Goal: Task Accomplishment & Management: Manage account settings

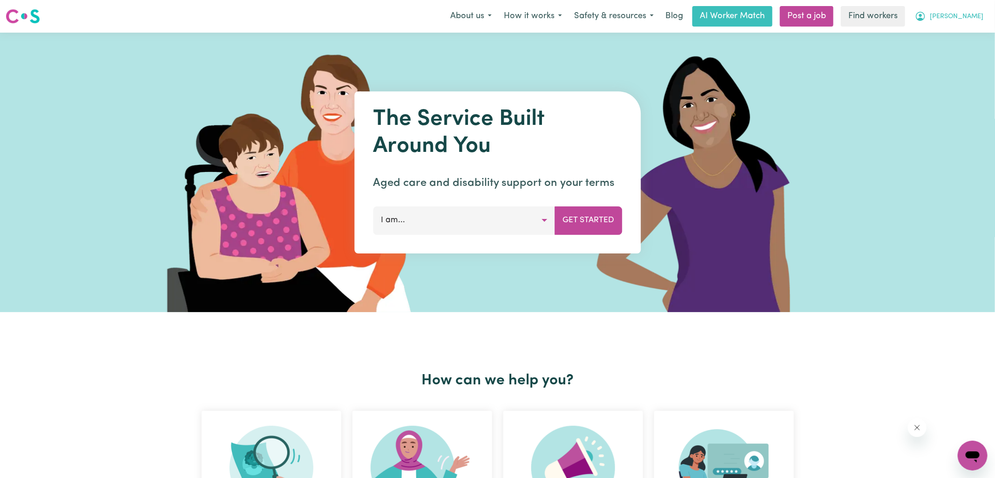
click at [926, 16] on icon "My Account" at bounding box center [920, 16] width 11 height 11
click at [944, 28] on link "My Dashboard" at bounding box center [953, 36] width 74 height 18
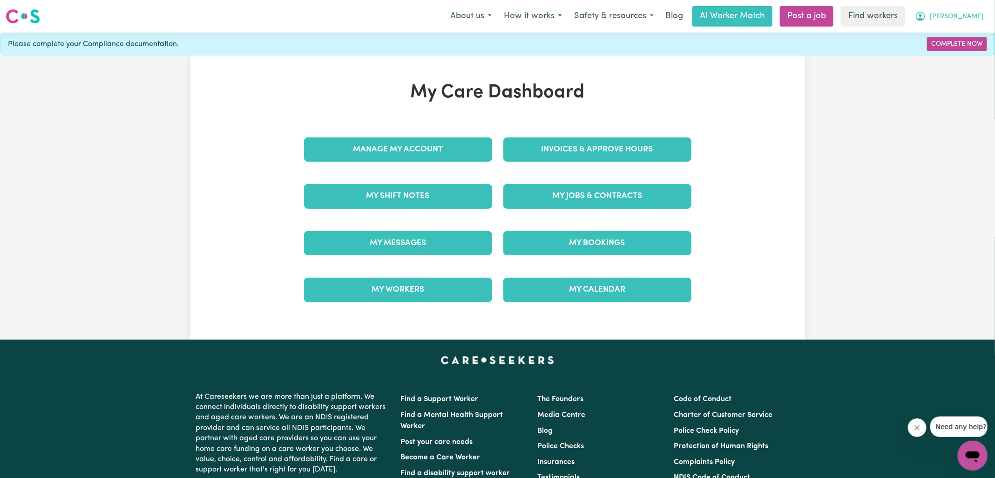
click at [926, 14] on icon "My Account" at bounding box center [920, 16] width 11 height 11
click at [930, 54] on link "Logout" at bounding box center [953, 54] width 74 height 18
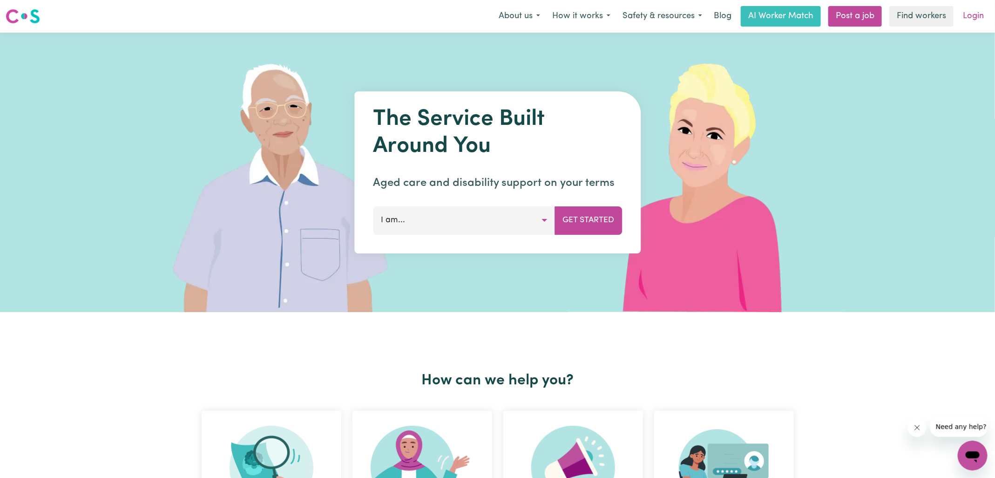
click at [981, 10] on link "Login" at bounding box center [973, 16] width 32 height 20
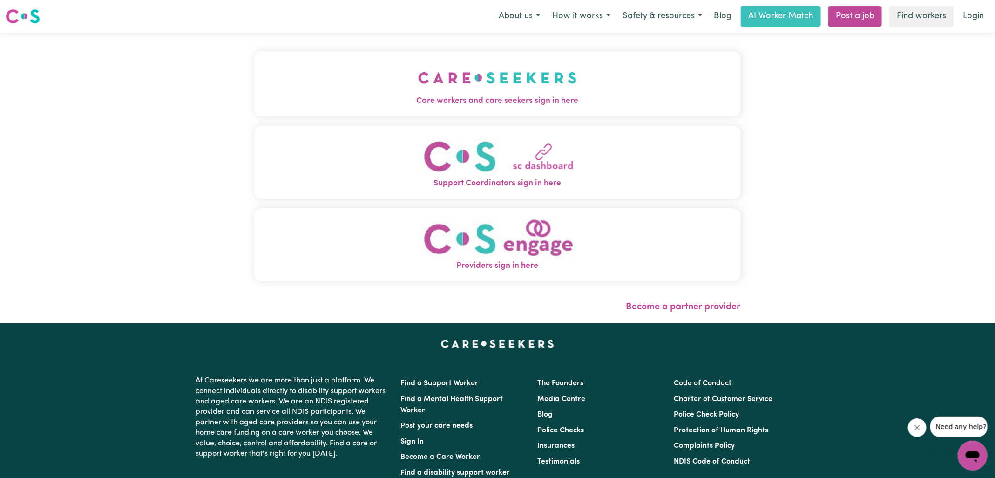
click at [359, 84] on button "Care workers and care seekers sign in here" at bounding box center [497, 83] width 487 height 65
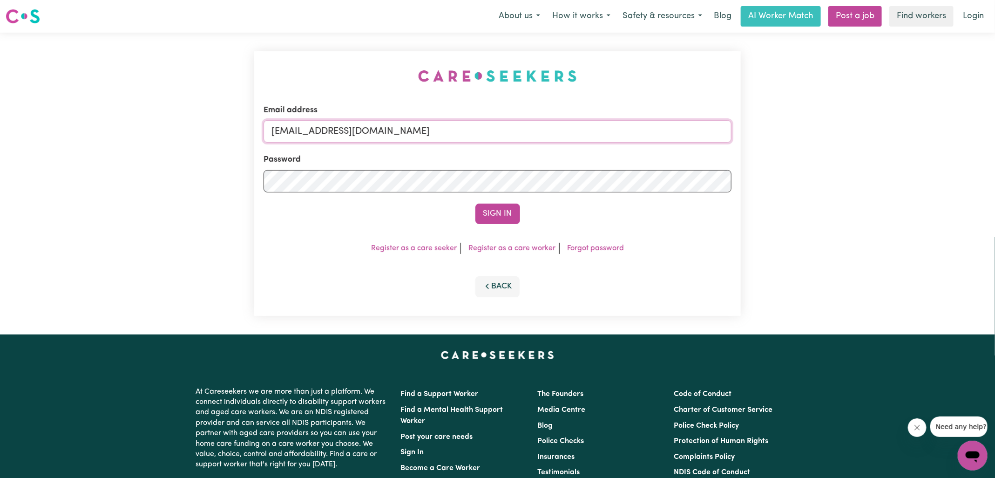
drag, startPoint x: 562, startPoint y: 122, endPoint x: 569, endPoint y: 133, distance: 13.2
click at [562, 122] on input "[EMAIL_ADDRESS][DOMAIN_NAME]" at bounding box center [498, 131] width 468 height 22
click at [522, 139] on input "[EMAIL_ADDRESS][DOMAIN_NAME]" at bounding box center [498, 131] width 468 height 22
type input "[PERSON_NAME][EMAIL_ADDRESS][DOMAIN_NAME]"
click at [475, 203] on button "Sign In" at bounding box center [497, 213] width 45 height 20
